Goal: Task Accomplishment & Management: Manage account settings

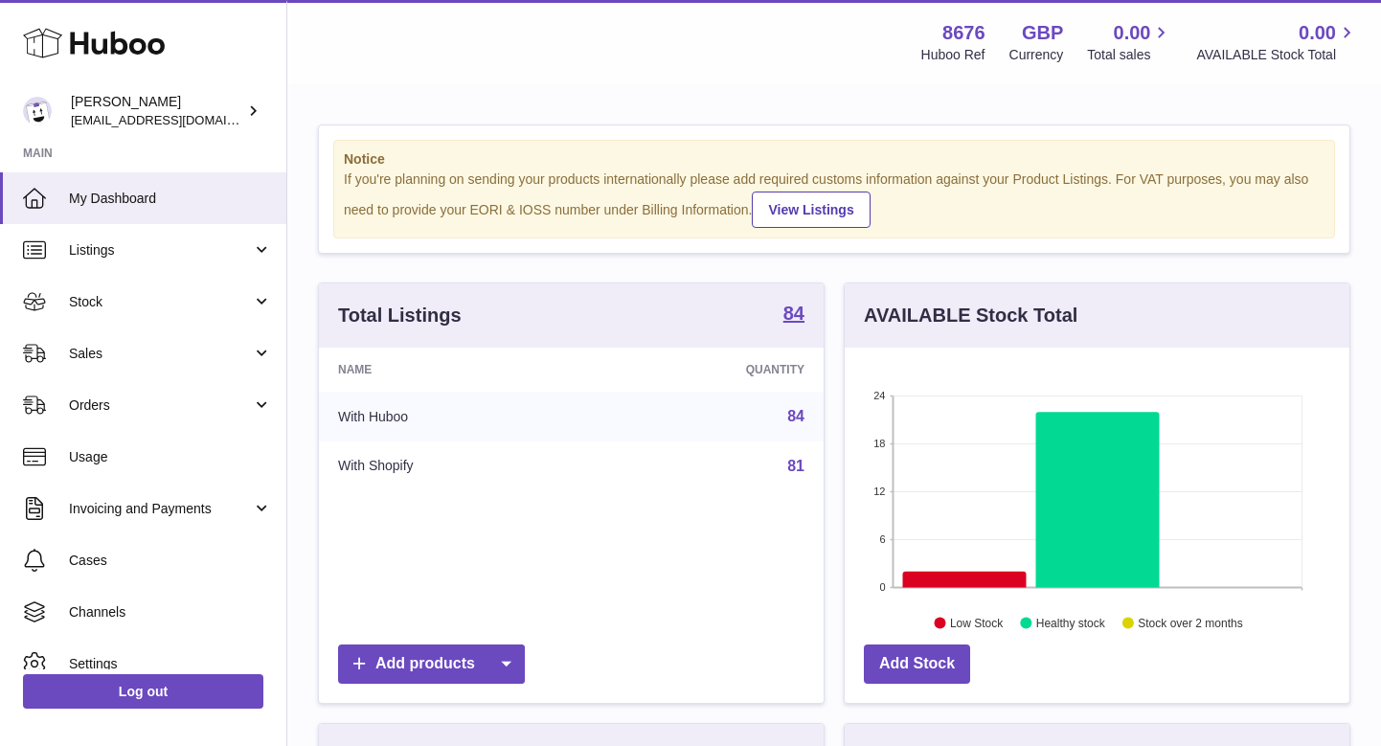
scroll to position [299, 505]
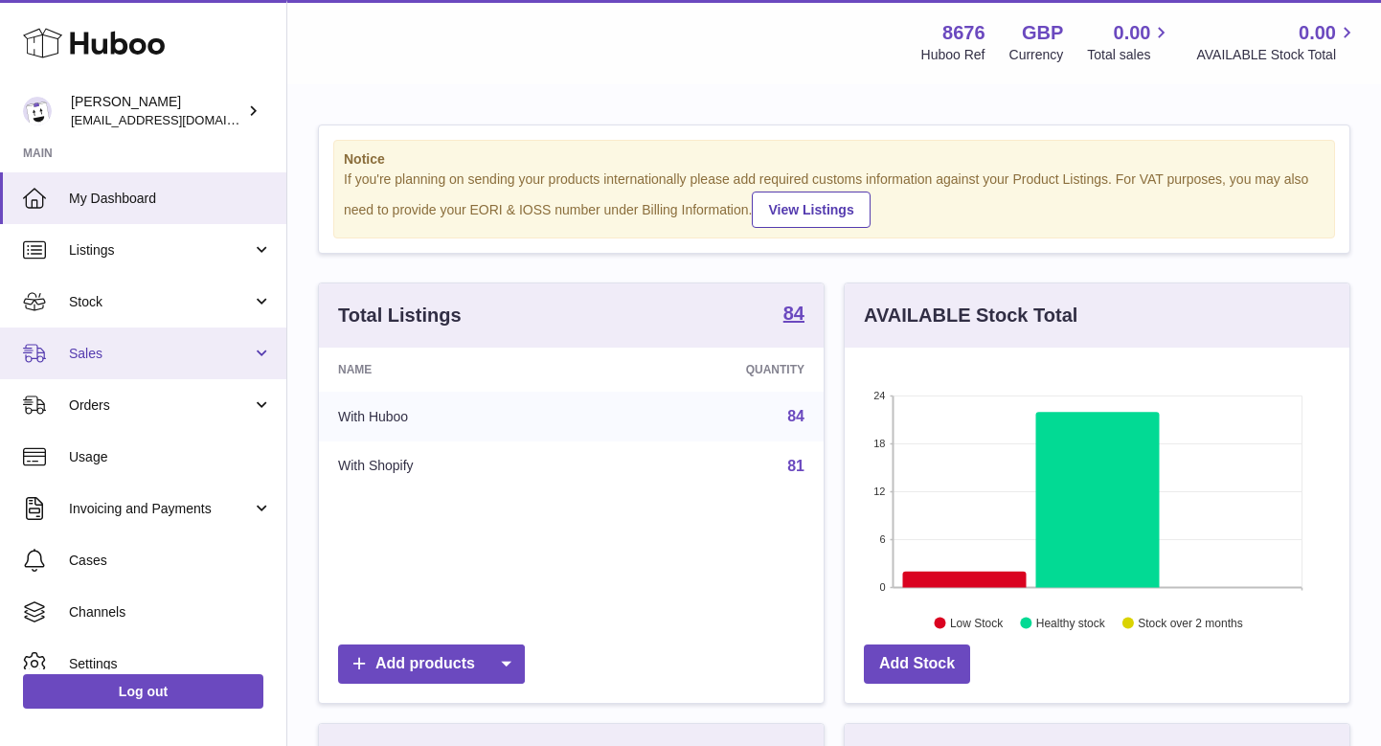
click at [172, 355] on span "Sales" at bounding box center [160, 354] width 183 height 18
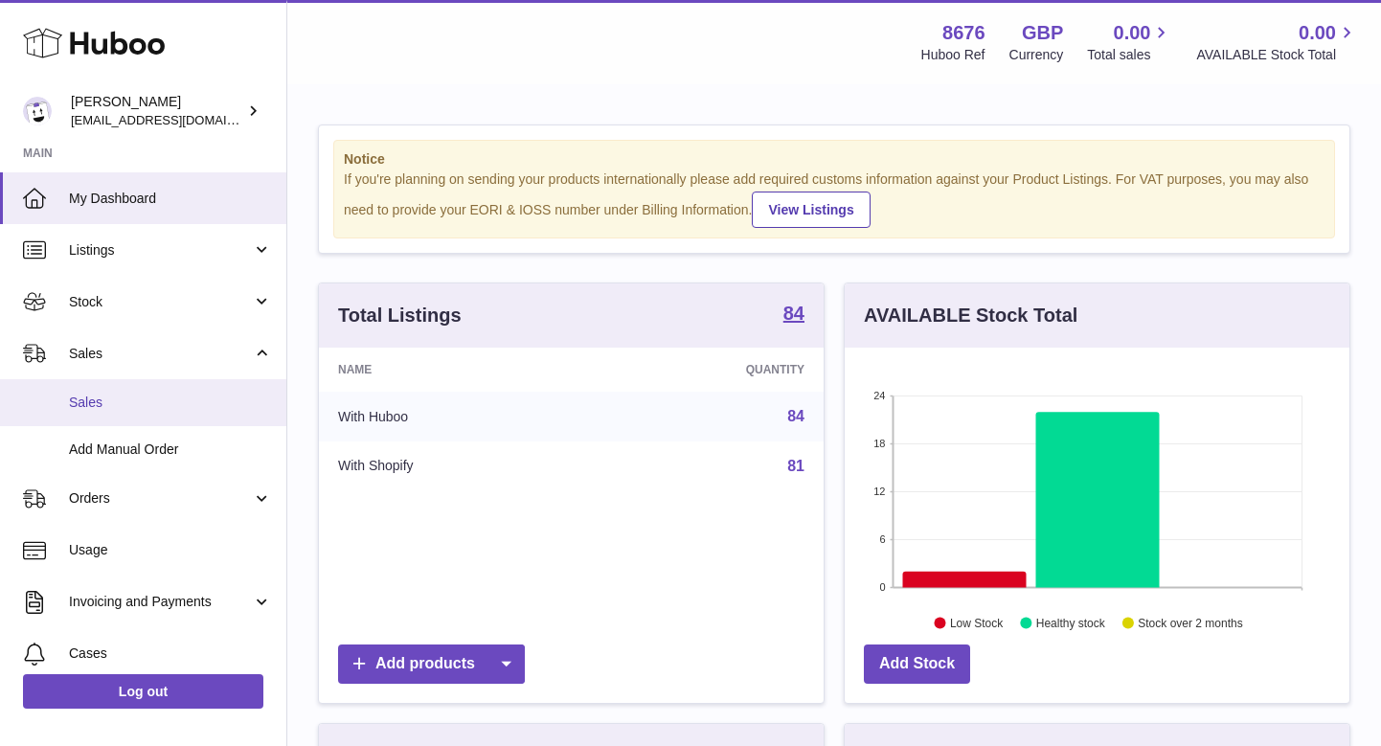
click at [142, 404] on span "Sales" at bounding box center [170, 403] width 203 height 18
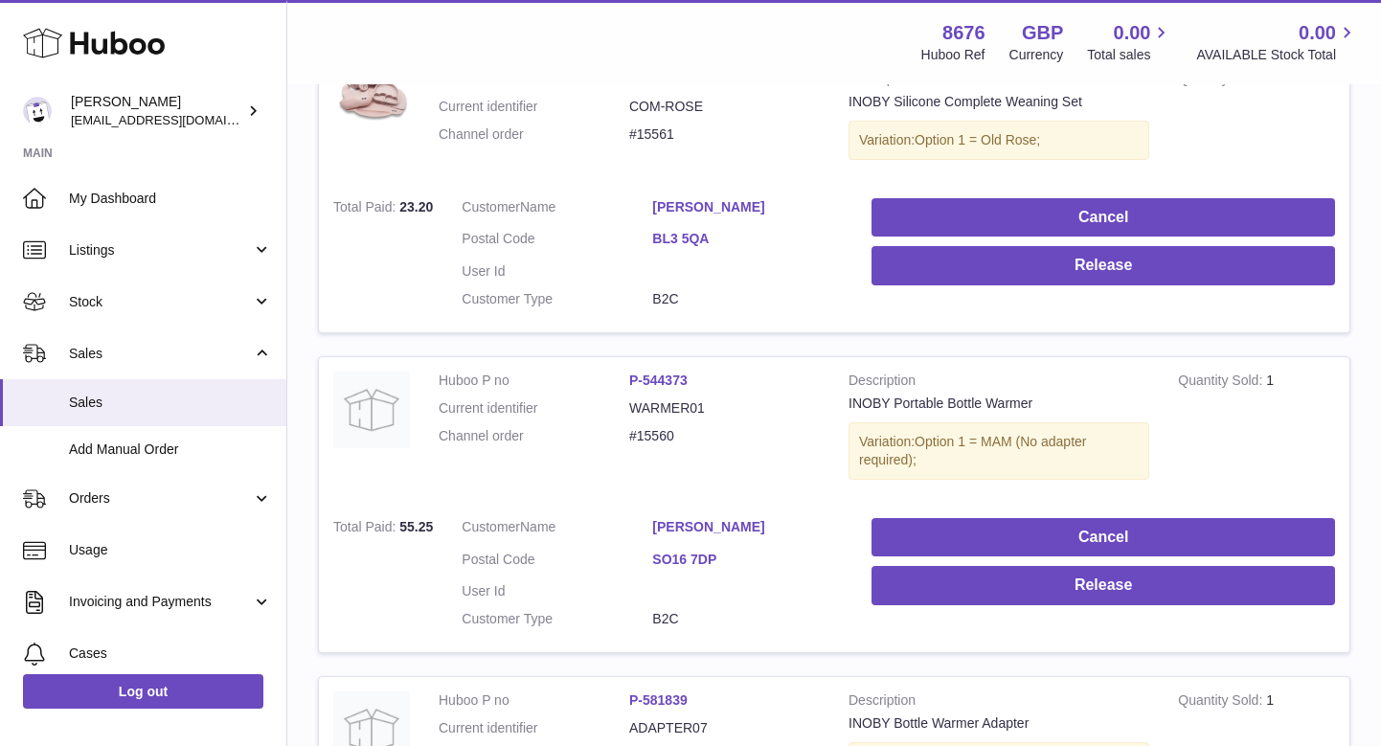
scroll to position [430, 0]
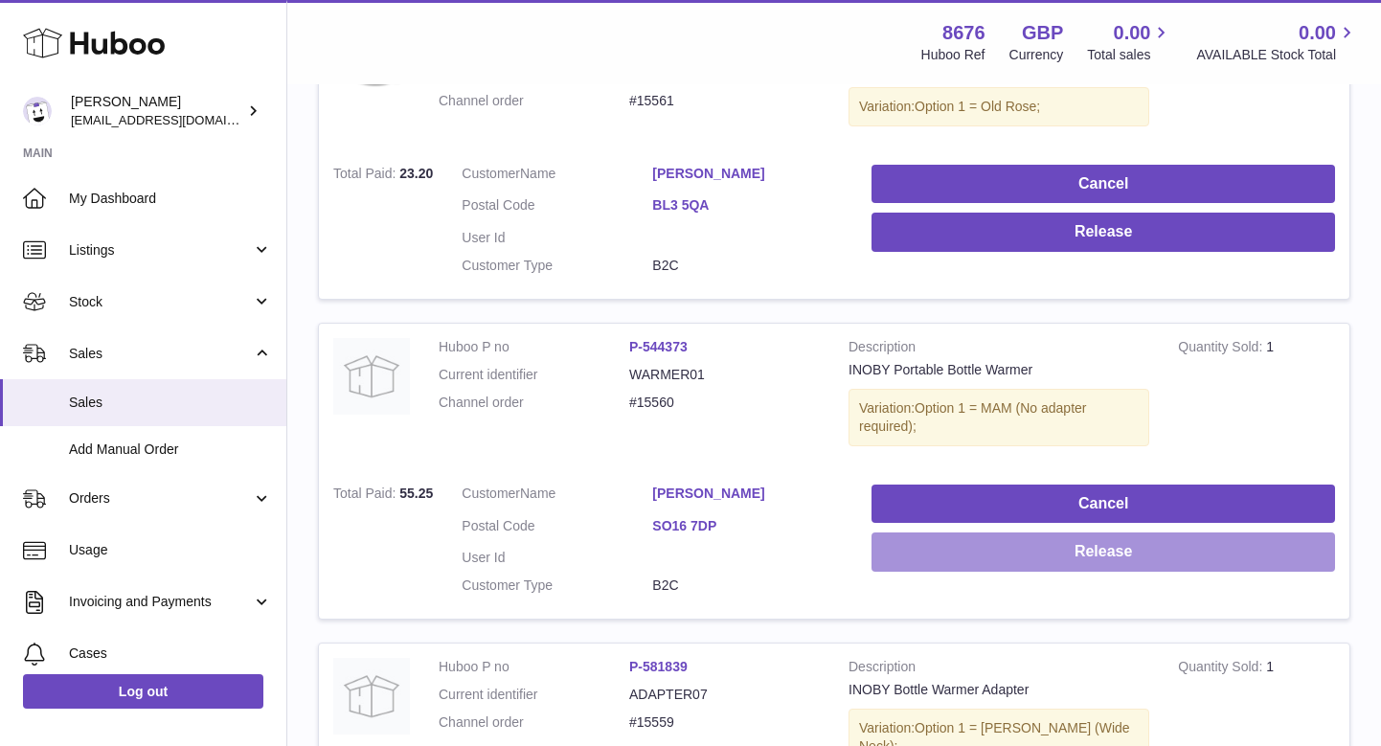
click at [895, 536] on button "Release" at bounding box center [1104, 552] width 464 height 39
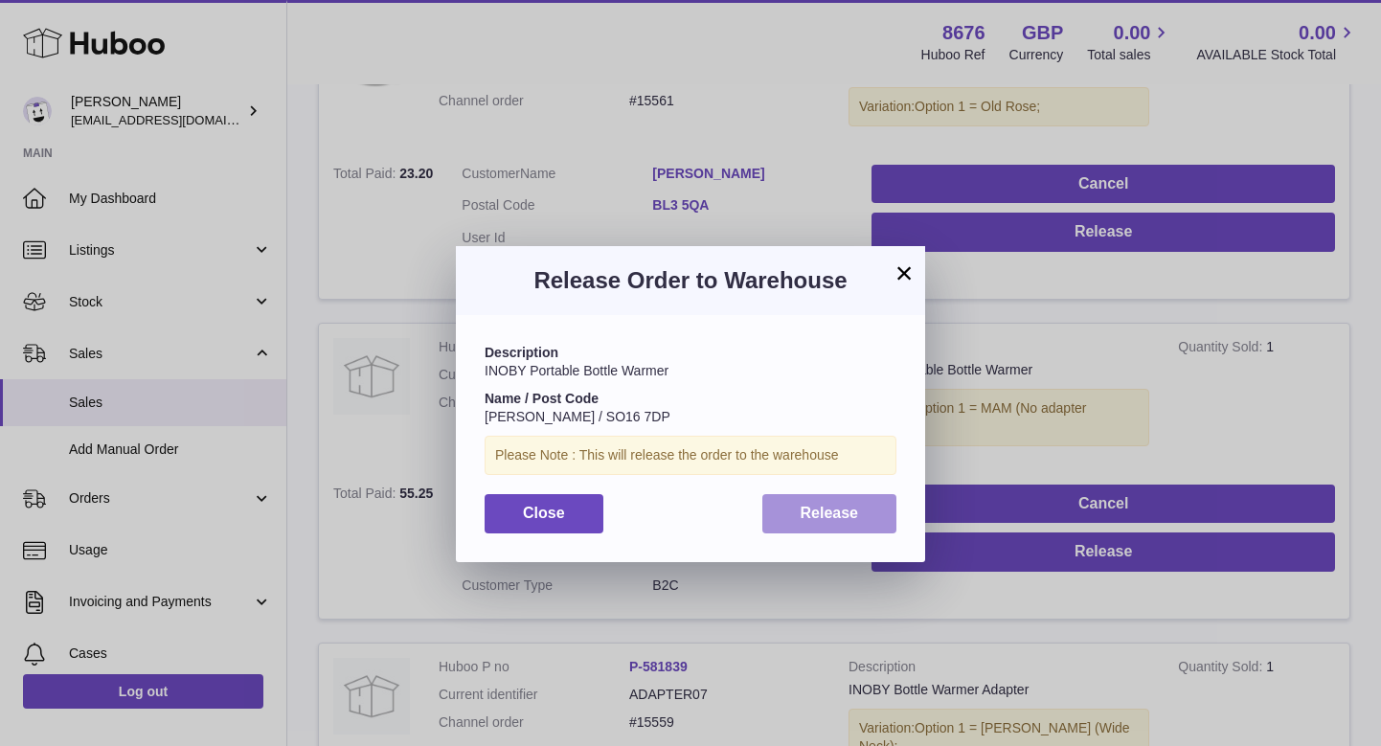
click at [828, 494] on button "Release" at bounding box center [829, 513] width 135 height 39
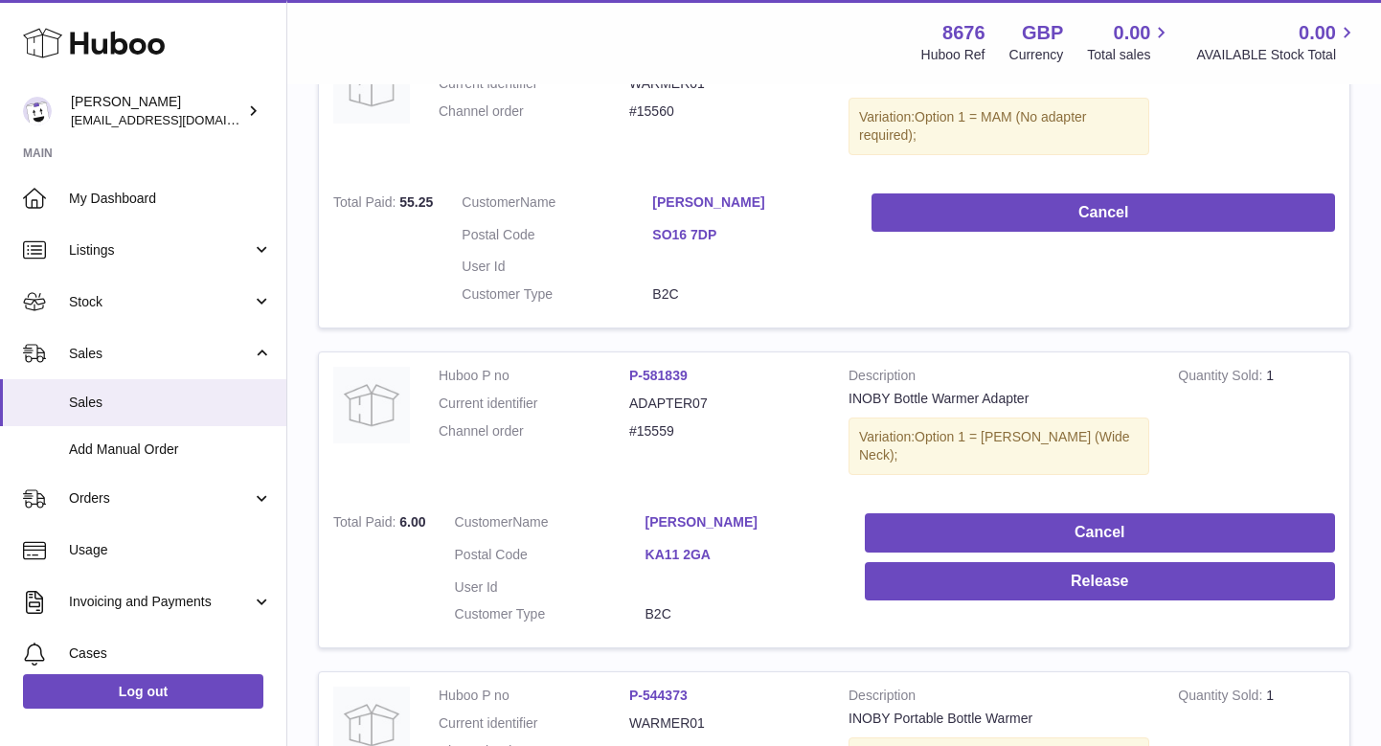
scroll to position [844, 0]
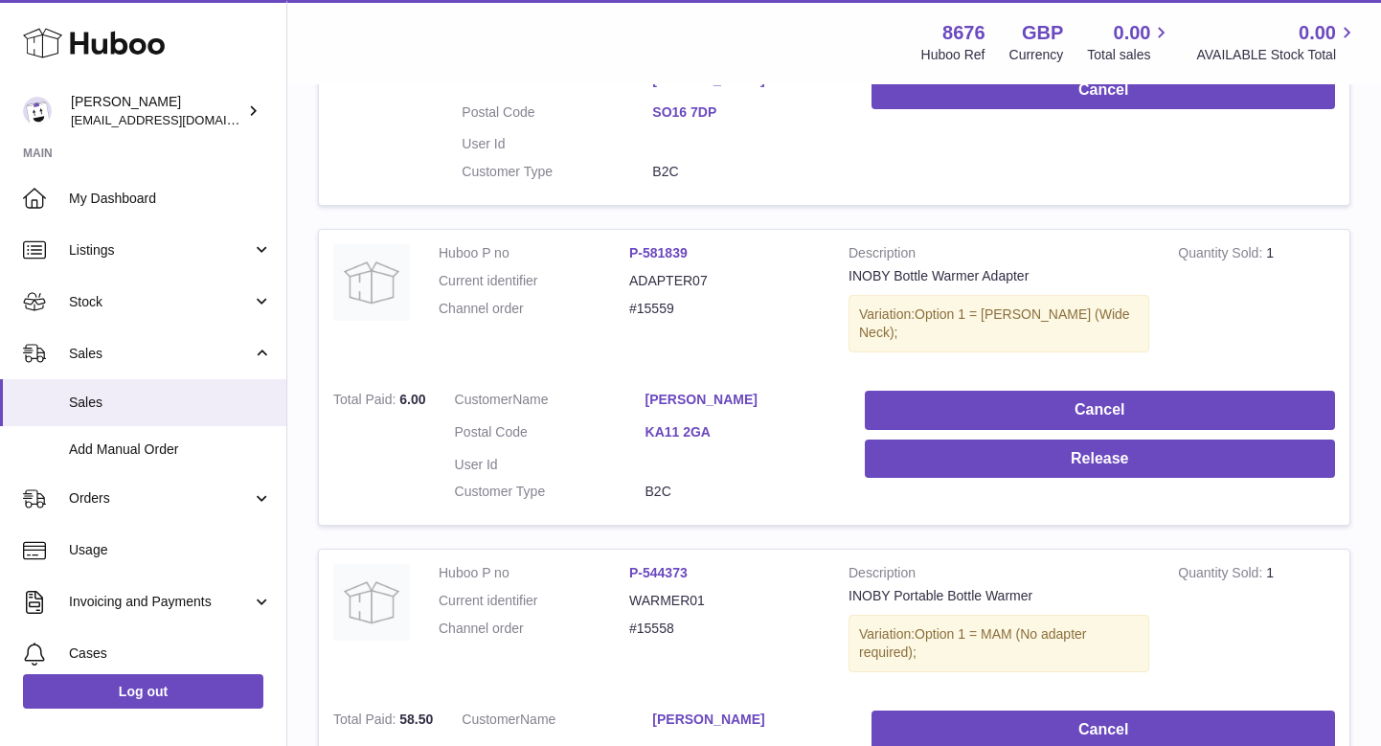
click at [891, 396] on td "Cancel Release" at bounding box center [1099, 450] width 499 height 149
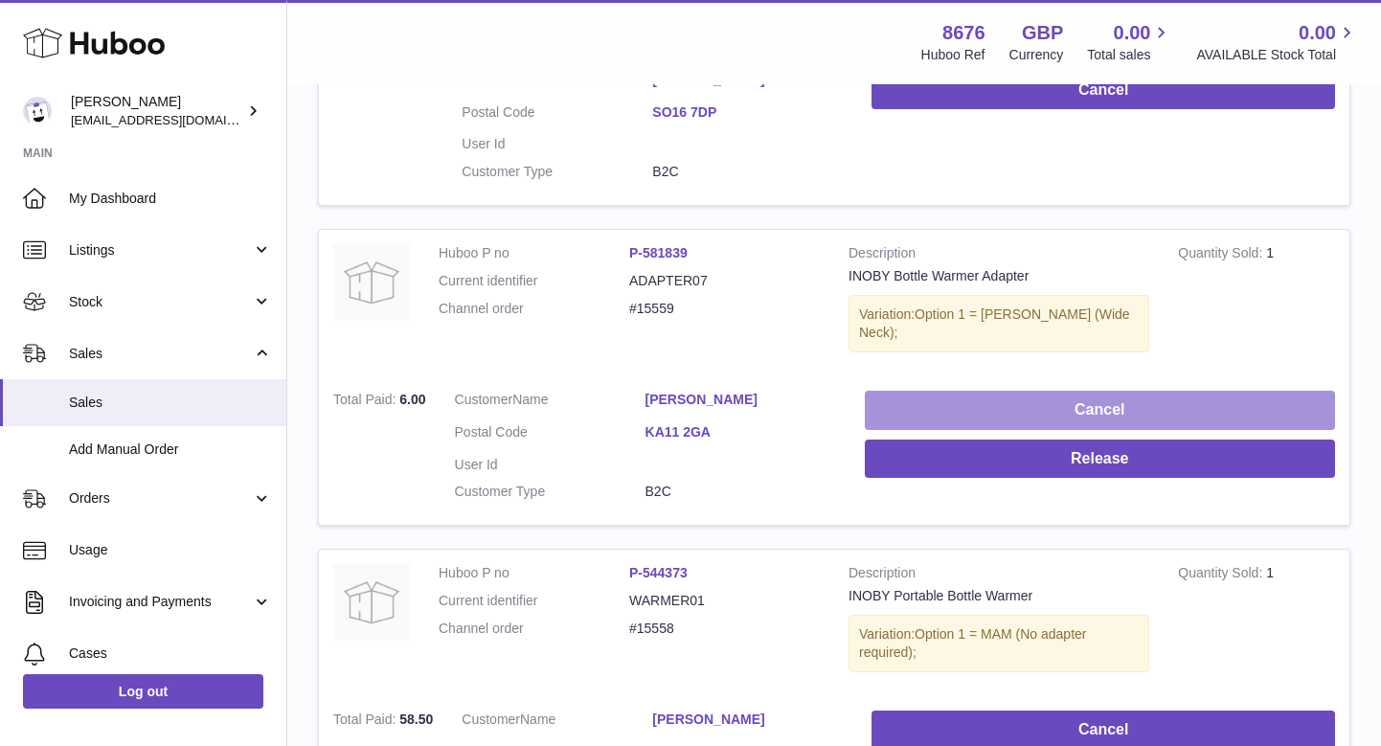
click at [901, 391] on button "Cancel" at bounding box center [1100, 410] width 470 height 39
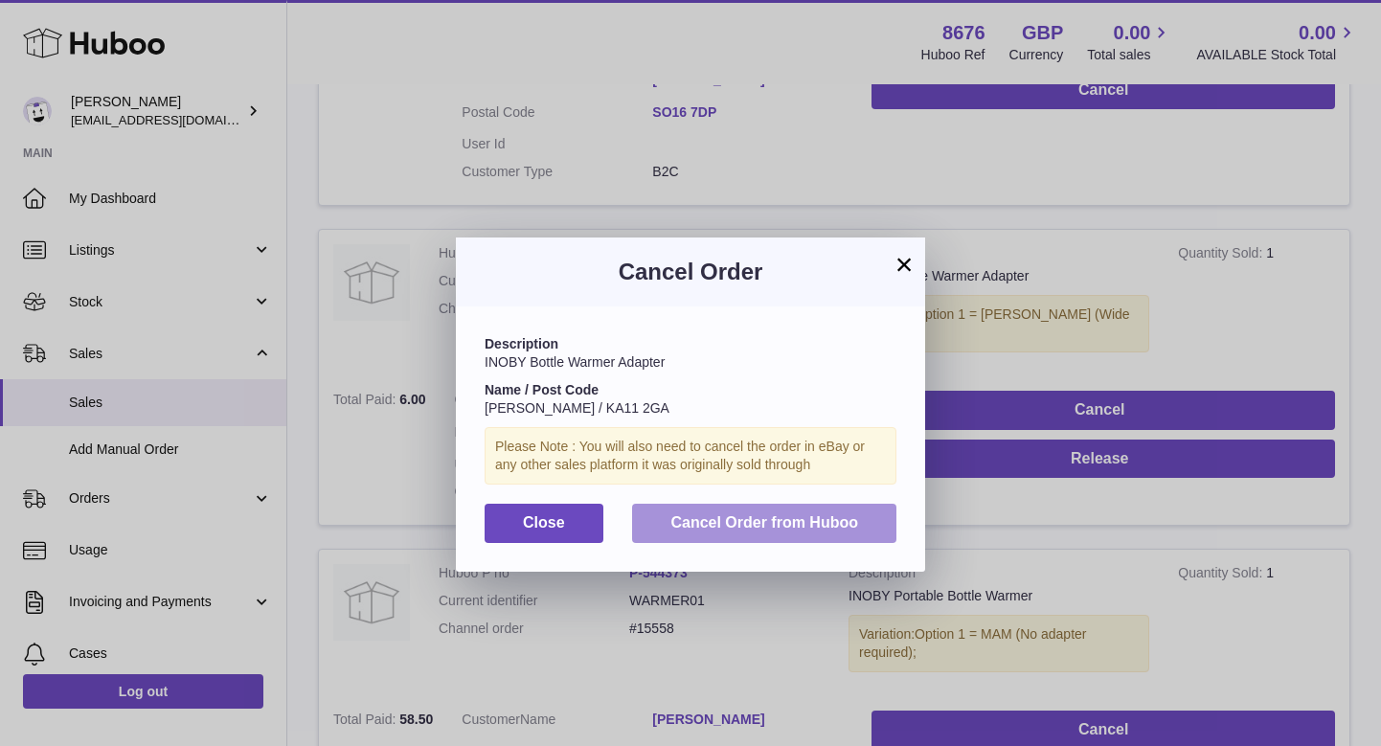
click at [789, 514] on span "Cancel Order from Huboo" at bounding box center [764, 522] width 188 height 16
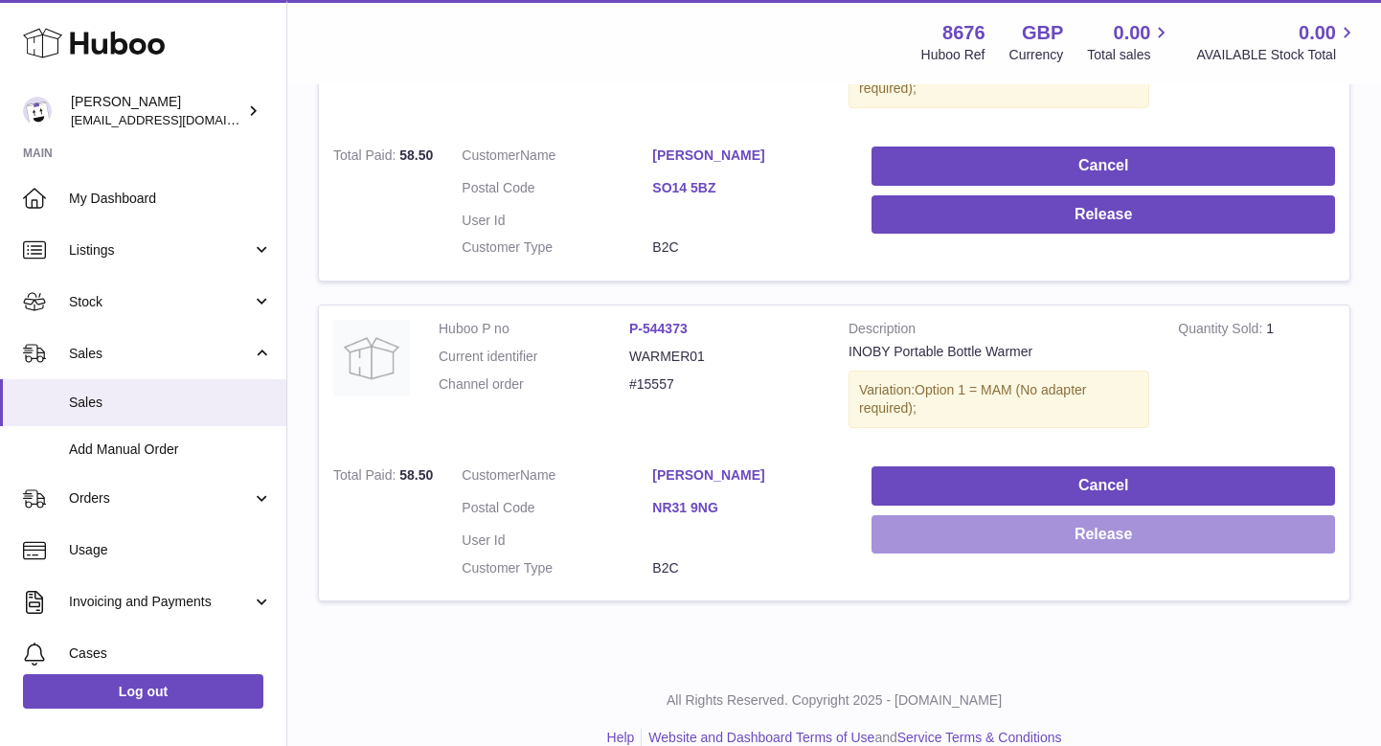
scroll to position [1087, 0]
click at [930, 518] on button "Release" at bounding box center [1104, 535] width 464 height 39
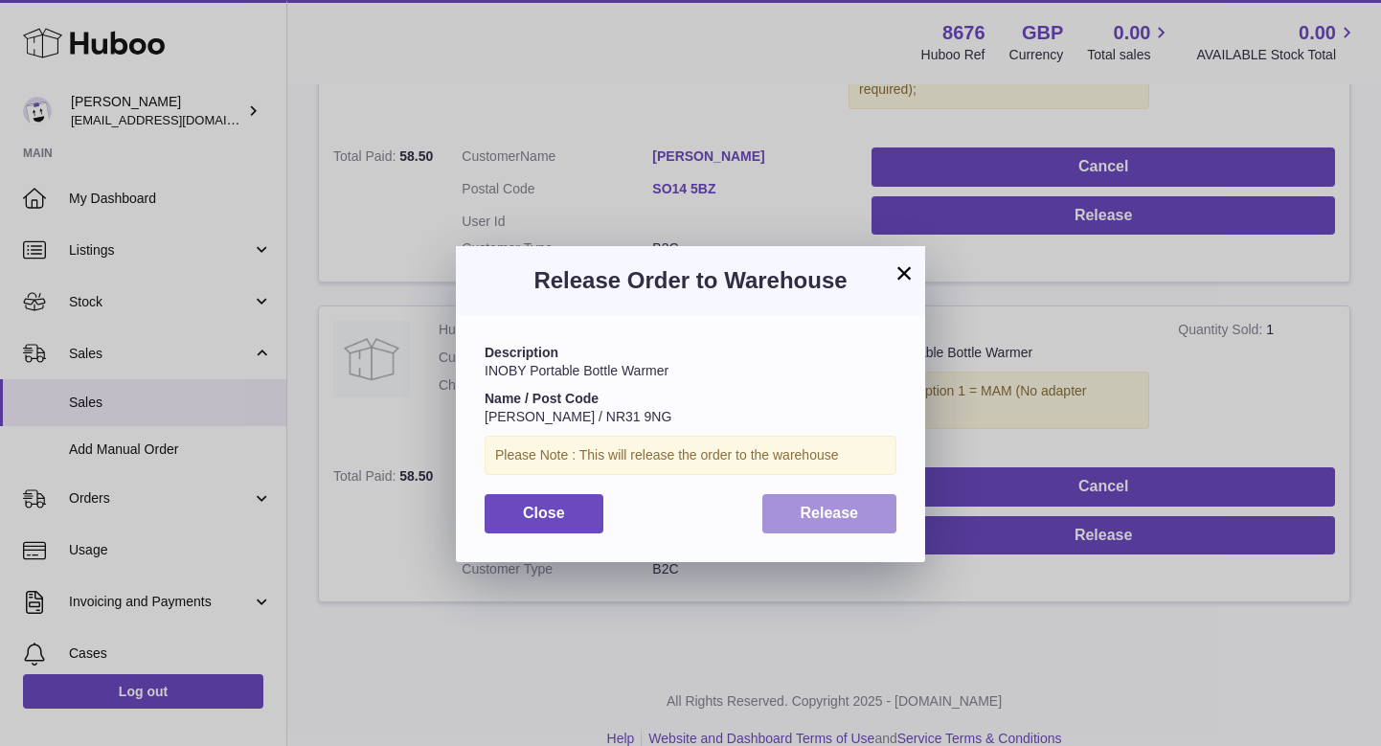
click at [825, 517] on button "Release" at bounding box center [829, 513] width 135 height 39
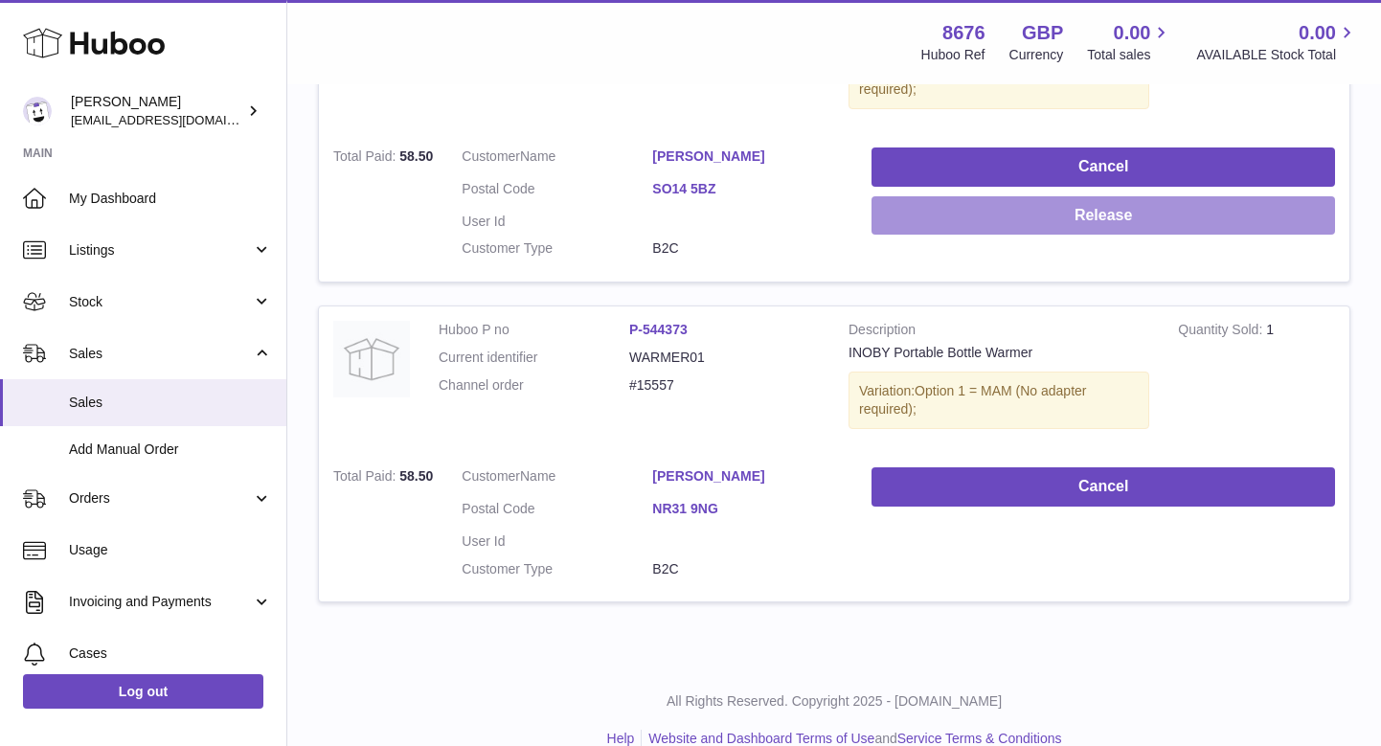
click at [1012, 201] on button "Release" at bounding box center [1104, 215] width 464 height 39
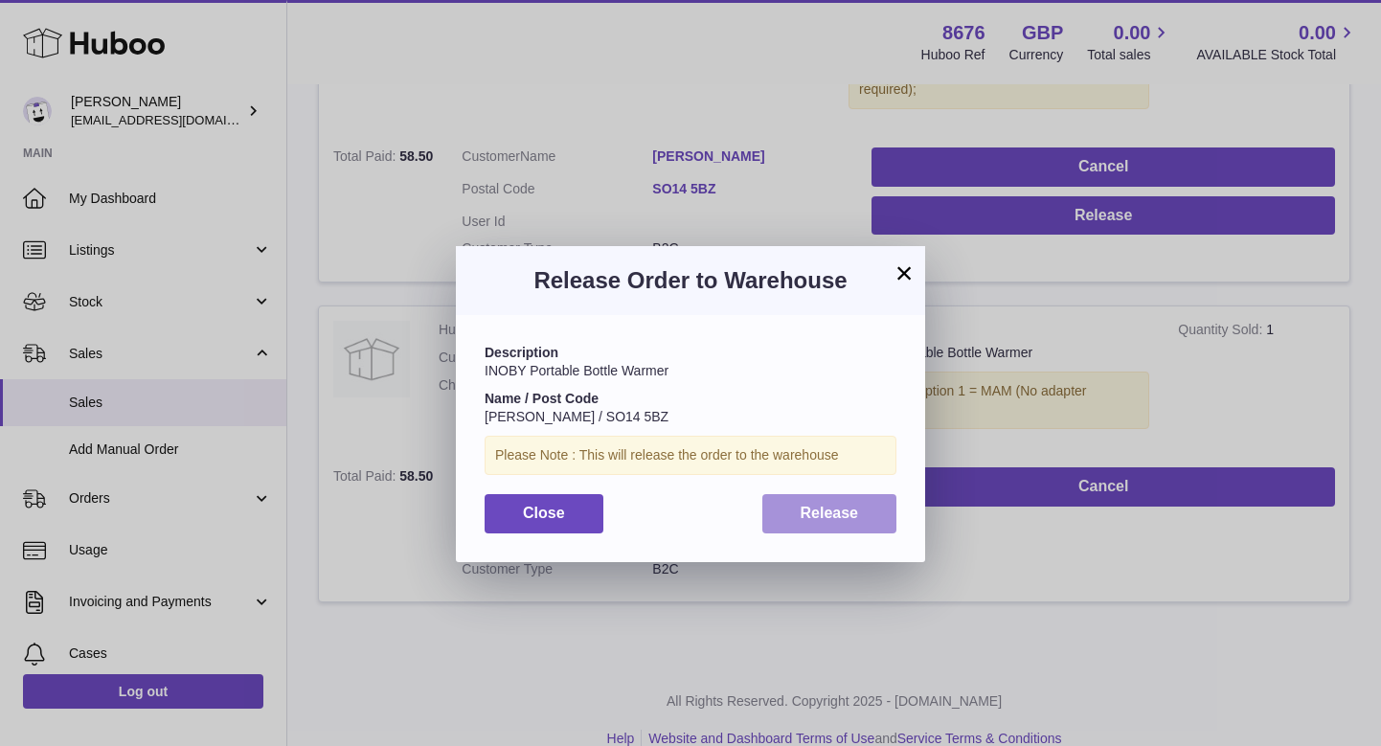
click at [835, 506] on span "Release" at bounding box center [830, 513] width 58 height 16
